Goal: Information Seeking & Learning: Learn about a topic

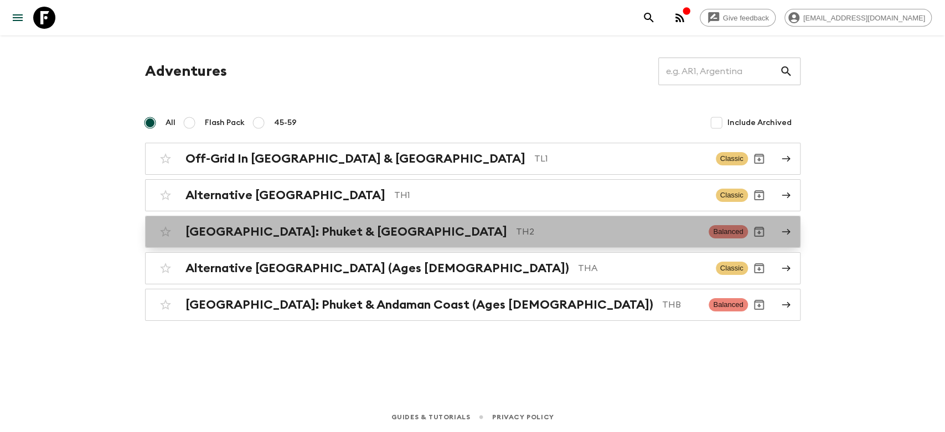
click at [353, 229] on h2 "[GEOGRAPHIC_DATA]: Phuket & [GEOGRAPHIC_DATA]" at bounding box center [346, 232] width 322 height 14
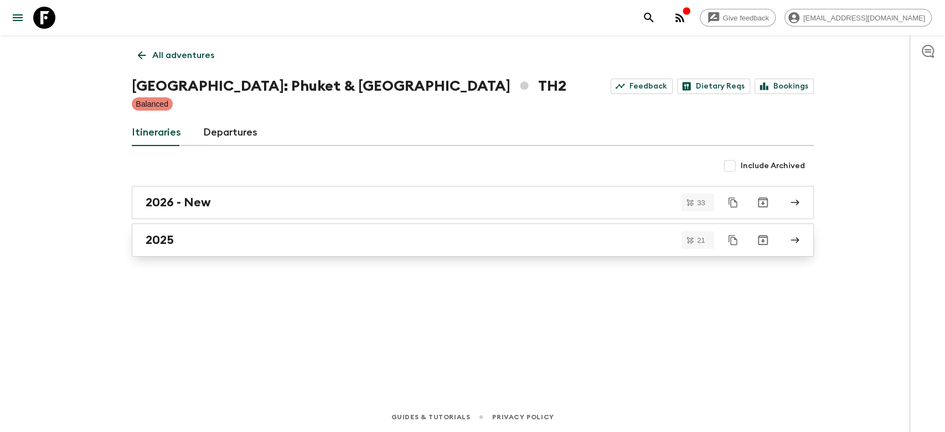
click at [214, 237] on div "2025" at bounding box center [462, 240] width 633 height 14
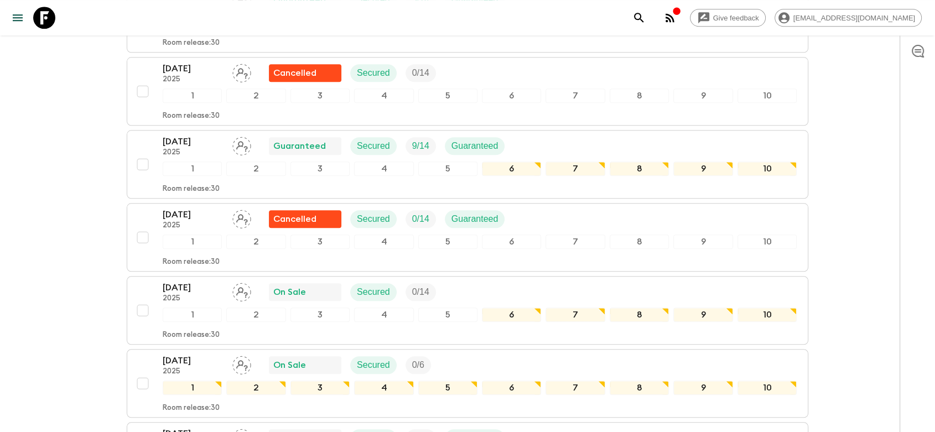
scroll to position [1101, 0]
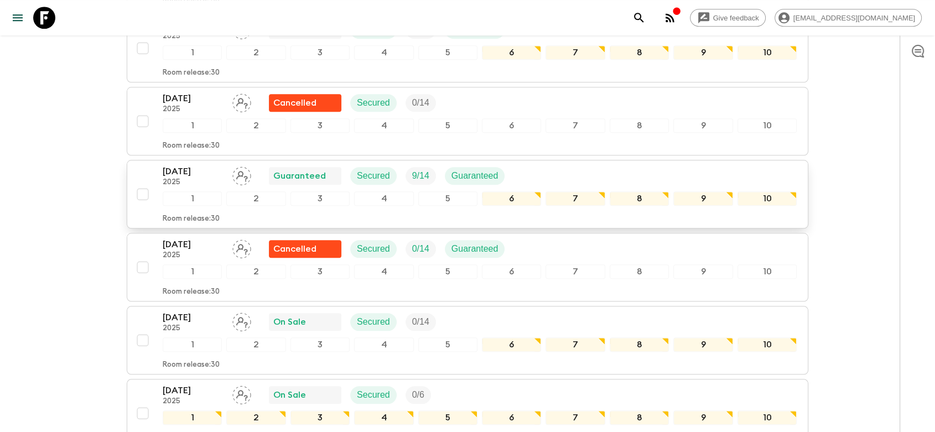
click at [215, 192] on div "1" at bounding box center [192, 199] width 59 height 14
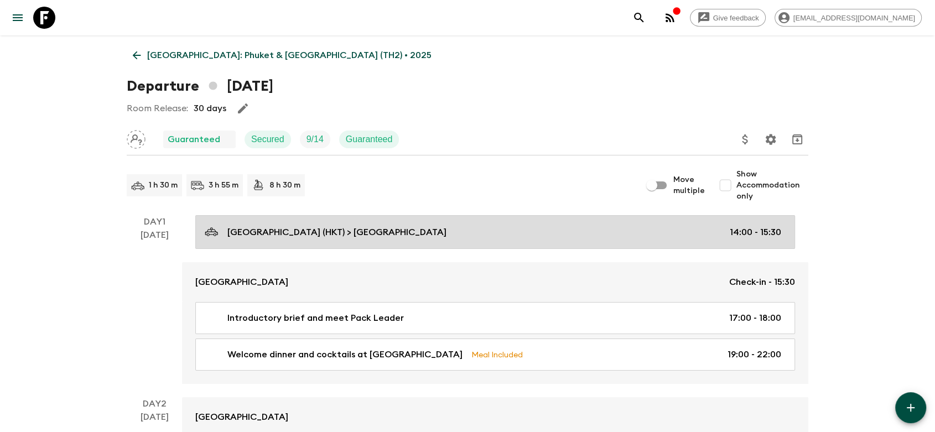
click at [467, 230] on div "[GEOGRAPHIC_DATA] (HKT) > [GEOGRAPHIC_DATA] 14:00 - 15:30" at bounding box center [493, 232] width 577 height 15
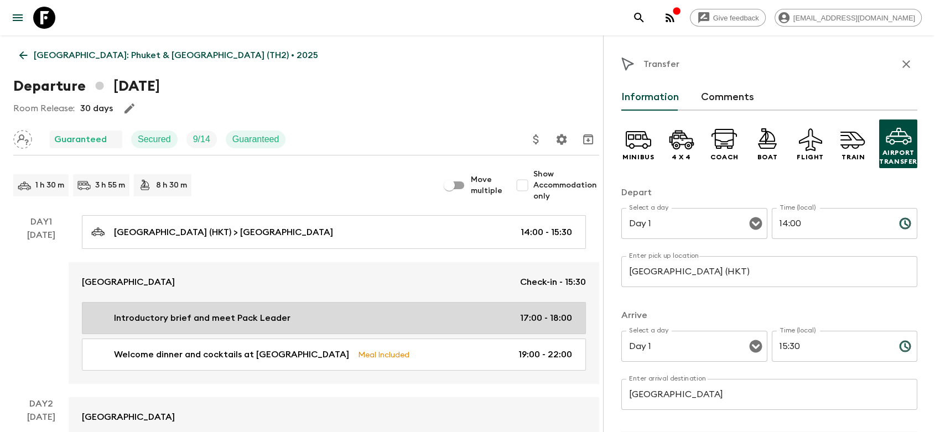
scroll to position [61, 0]
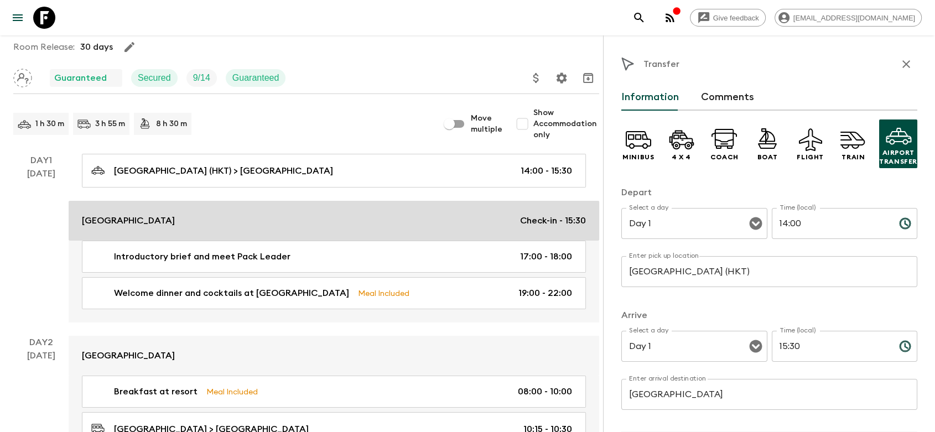
click at [257, 237] on link "[GEOGRAPHIC_DATA] Check-in - 15:30" at bounding box center [334, 221] width 531 height 40
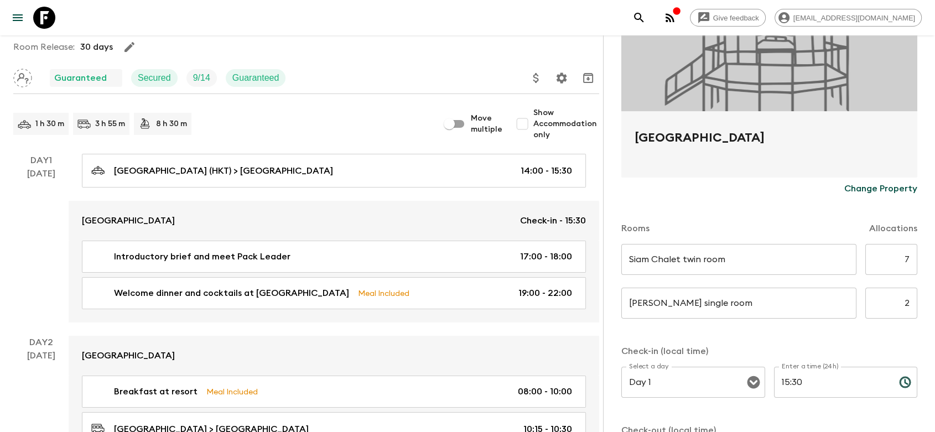
scroll to position [184, 0]
